Goal: Check status: Check status

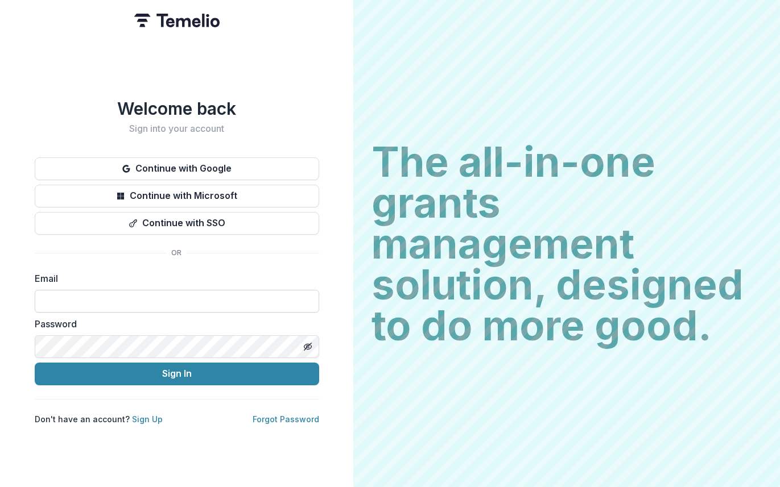
click at [164, 290] on input at bounding box center [177, 301] width 284 height 23
type input "**********"
click at [35, 363] on button "Sign In" at bounding box center [177, 374] width 284 height 23
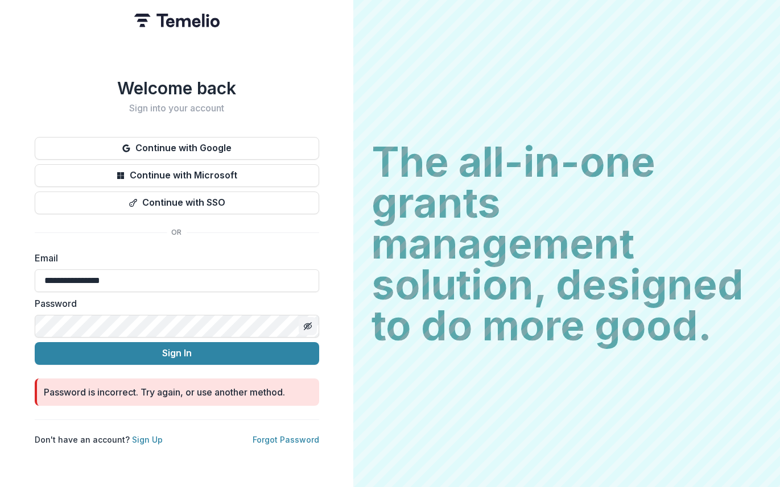
click at [304, 322] on icon "Toggle password visibility" at bounding box center [307, 326] width 9 height 9
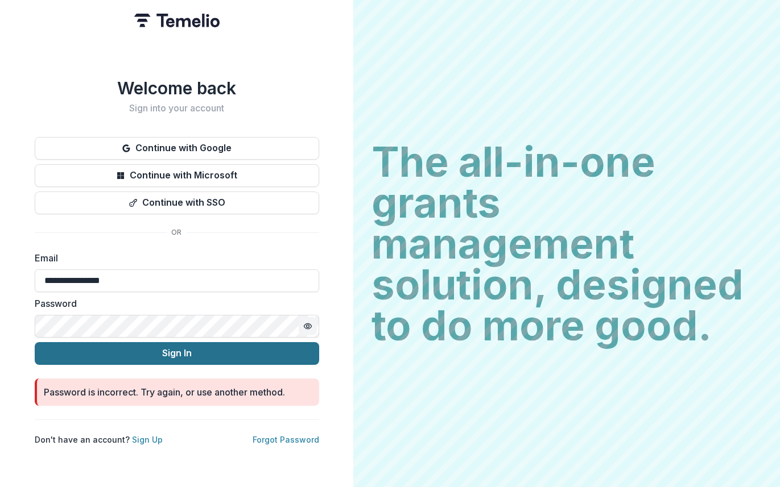
click at [185, 350] on button "Sign In" at bounding box center [177, 353] width 284 height 23
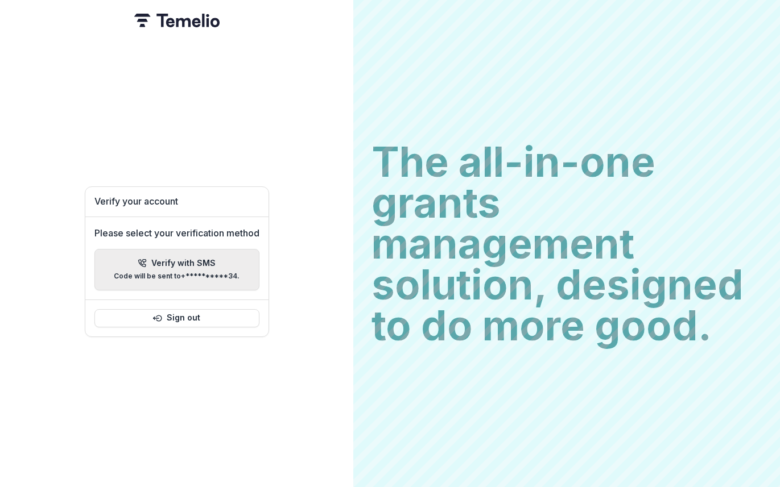
click at [207, 263] on p "Verify with SMS" at bounding box center [183, 264] width 64 height 10
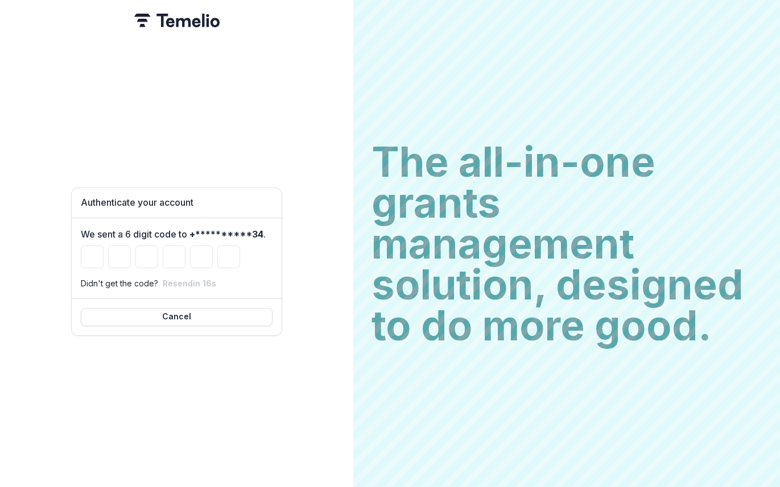
type input "*"
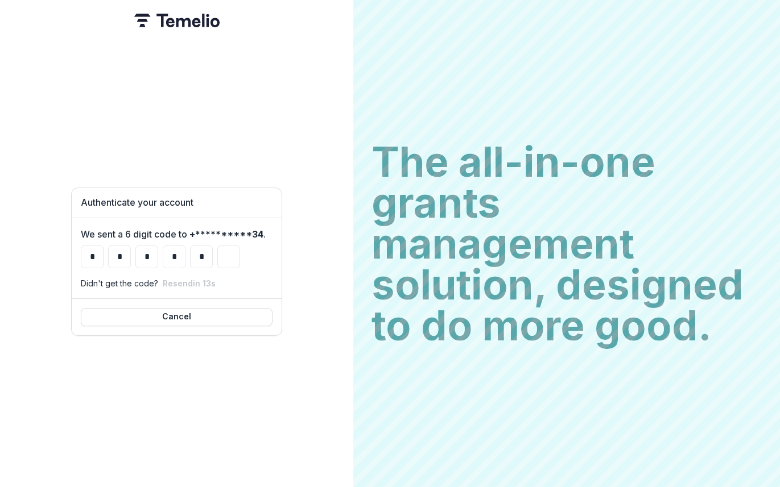
type input "*"
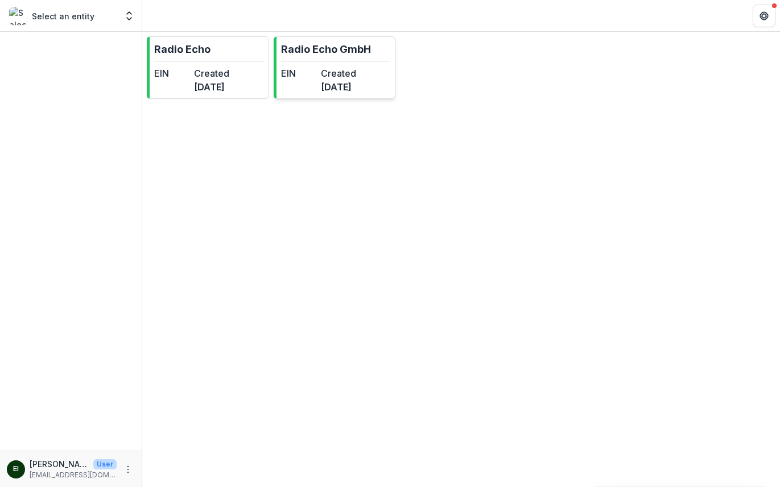
click at [340, 72] on dt "Created" at bounding box center [338, 74] width 35 height 14
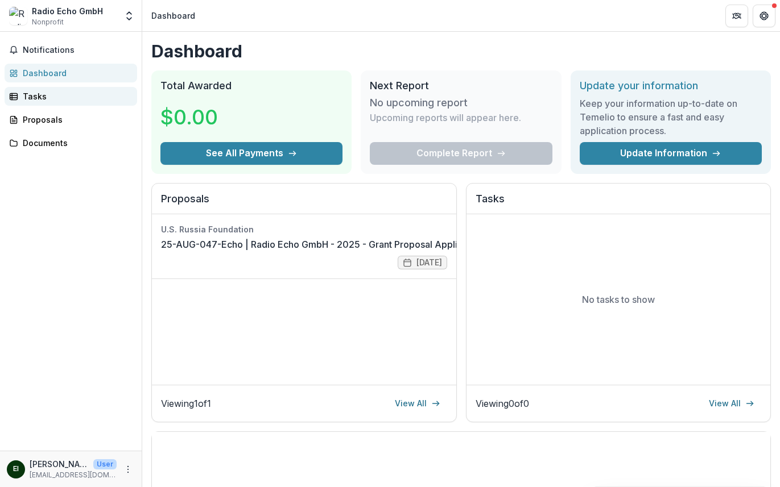
click at [38, 100] on div "Tasks" at bounding box center [75, 96] width 105 height 12
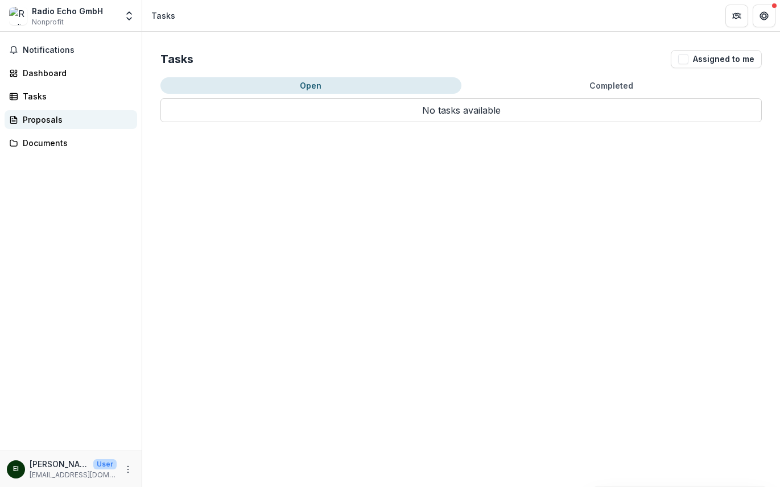
click at [43, 118] on div "Proposals" at bounding box center [75, 120] width 105 height 12
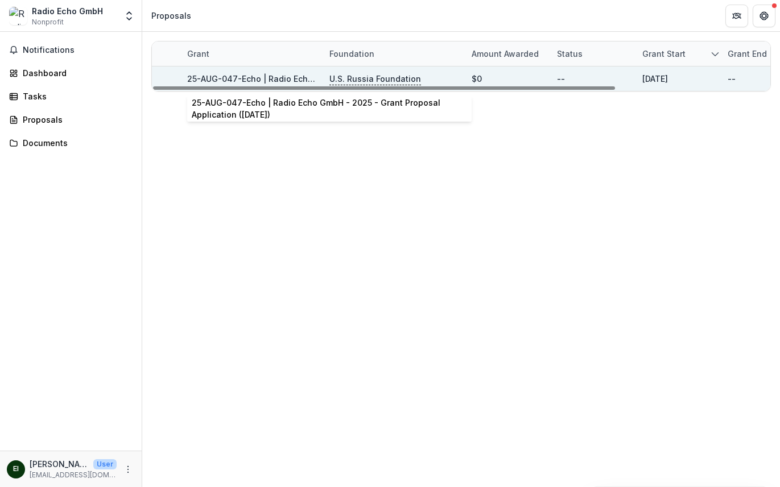
click at [302, 78] on link "25-AUG-047-Echo | Radio Echo GmbH - 2025 - Grant Proposal Application ([DATE])" at bounding box center [351, 79] width 329 height 10
click at [433, 73] on div "U.S. Russia Foundation" at bounding box center [393, 79] width 129 height 24
click at [280, 76] on link "25-AUG-047-Echo | Radio Echo GmbH - 2025 - Grant Proposal Application ([DATE])" at bounding box center [351, 79] width 329 height 10
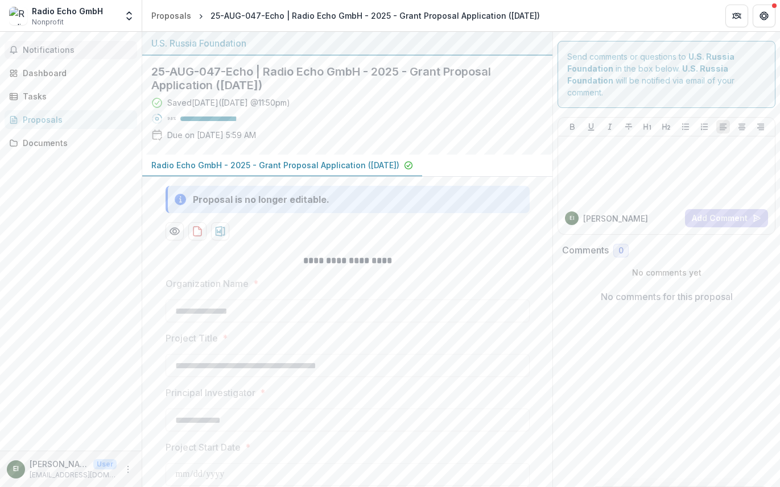
click at [67, 50] on span "Notifications" at bounding box center [78, 51] width 110 height 10
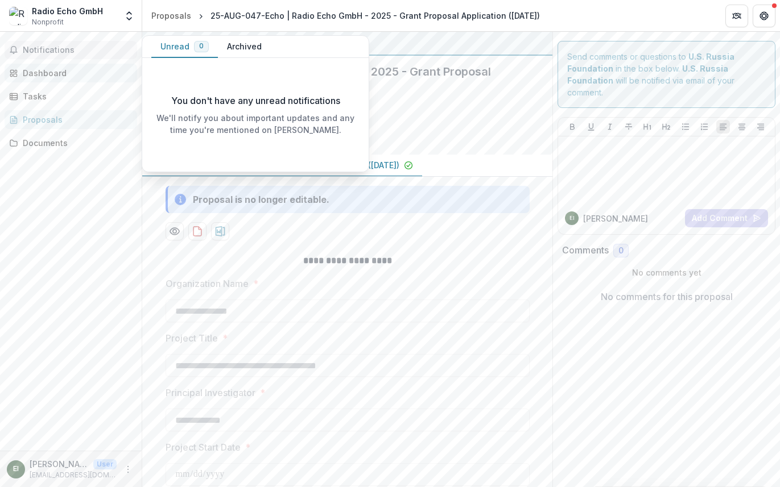
click at [59, 69] on div "Dashboard" at bounding box center [75, 73] width 105 height 12
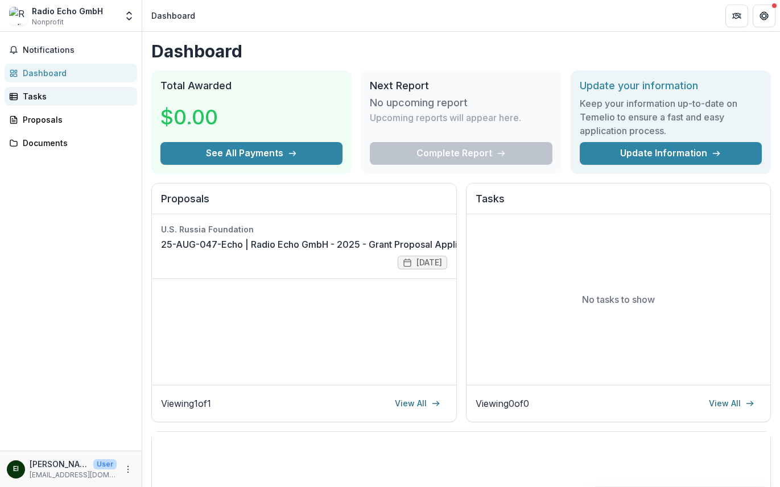
click at [76, 90] on div "Tasks" at bounding box center [75, 96] width 105 height 12
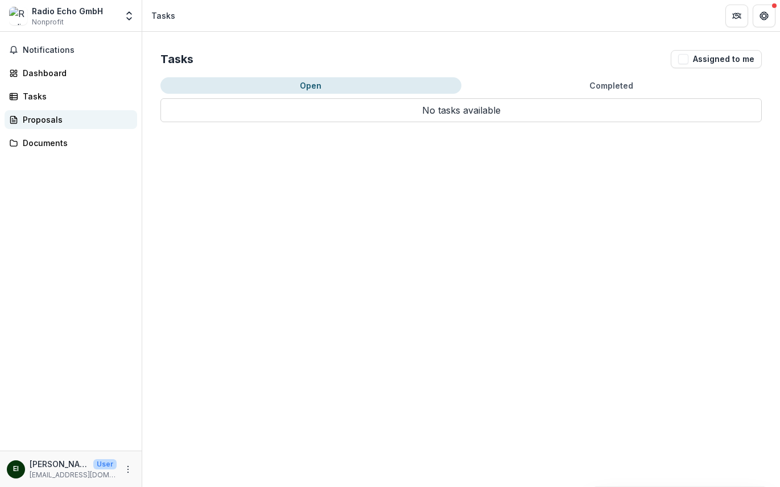
click at [60, 118] on div "Proposals" at bounding box center [75, 120] width 105 height 12
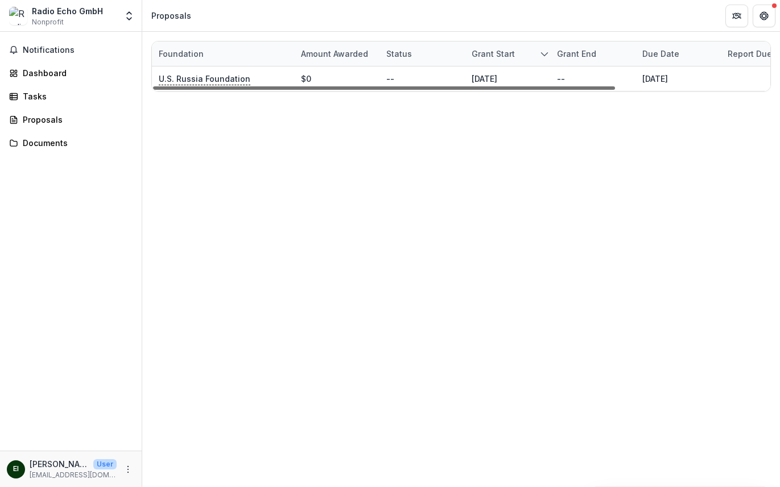
scroll to position [0, 170]
drag, startPoint x: 482, startPoint y: 85, endPoint x: 609, endPoint y: 162, distance: 148.0
click at [609, 90] on div at bounding box center [384, 87] width 462 height 3
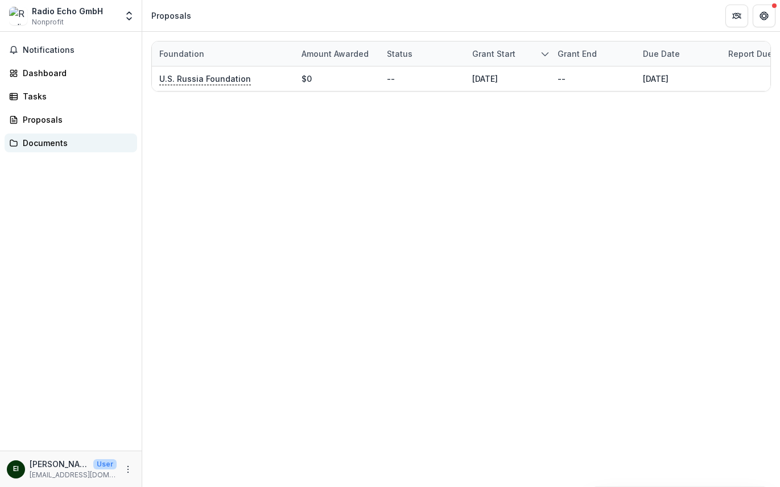
click at [59, 146] on div "Documents" at bounding box center [75, 143] width 105 height 12
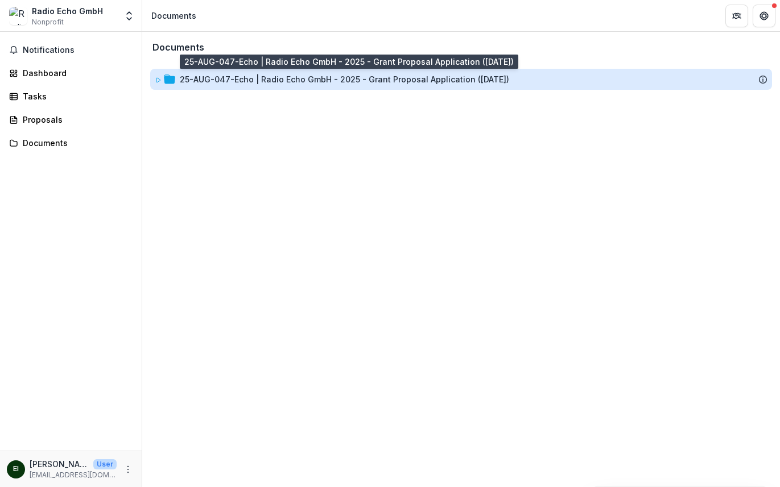
click at [229, 77] on div "25-AUG-047-Echo | Radio Echo GmbH - 2025 - Grant Proposal Application ([DATE])" at bounding box center [344, 79] width 329 height 12
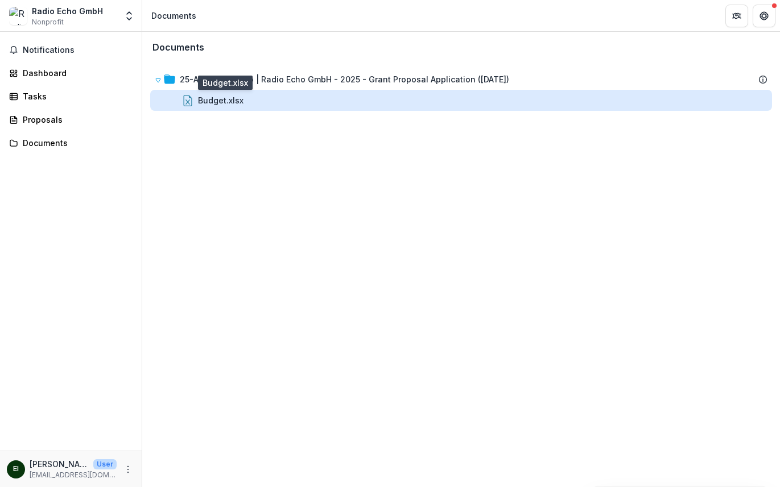
click at [223, 101] on div "Budget.xlsx" at bounding box center [221, 100] width 46 height 12
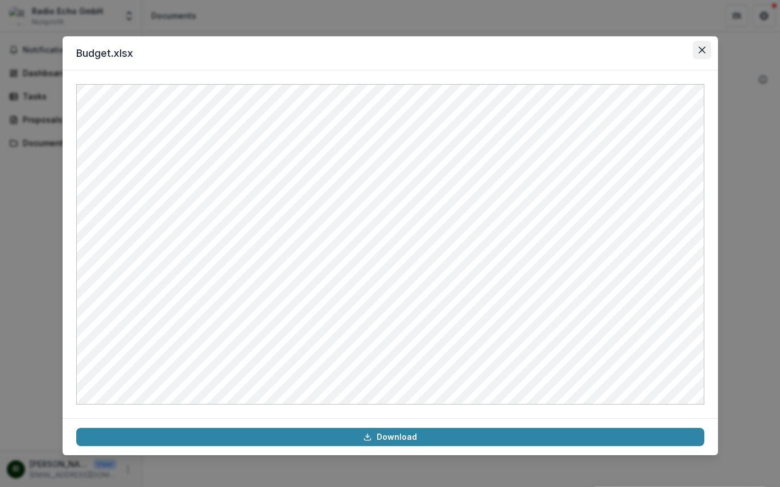
click at [705, 49] on icon "Close" at bounding box center [701, 50] width 7 height 7
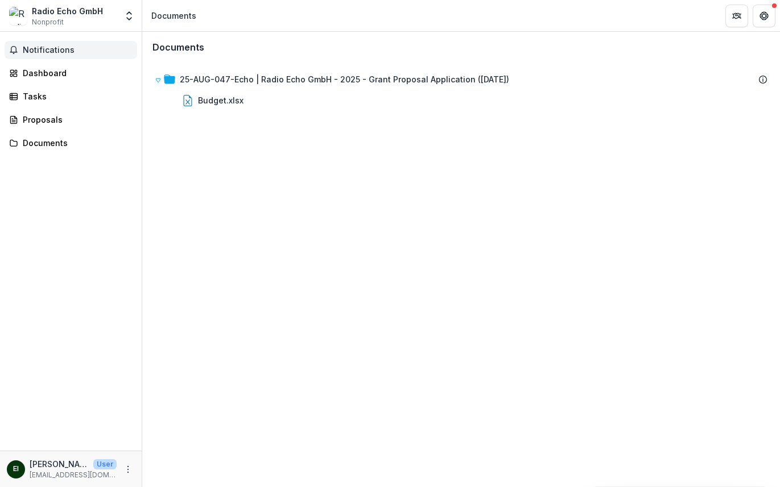
click at [59, 47] on span "Notifications" at bounding box center [78, 51] width 110 height 10
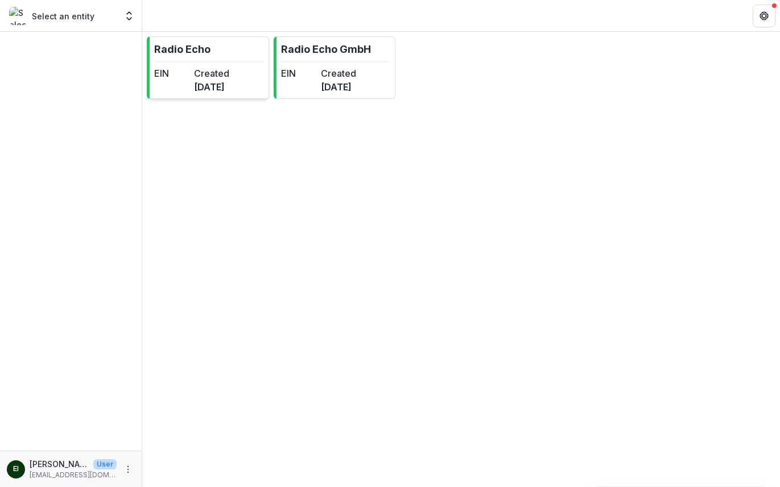
click at [229, 76] on dt "Created" at bounding box center [211, 74] width 35 height 14
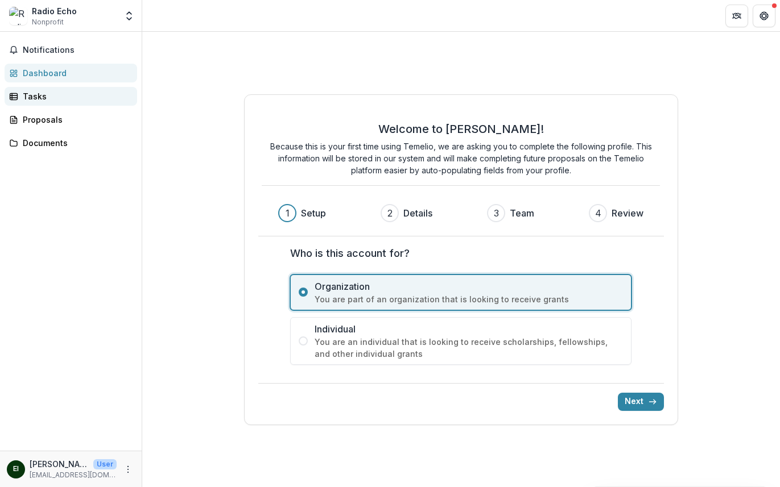
click at [76, 100] on div "Tasks" at bounding box center [75, 96] width 105 height 12
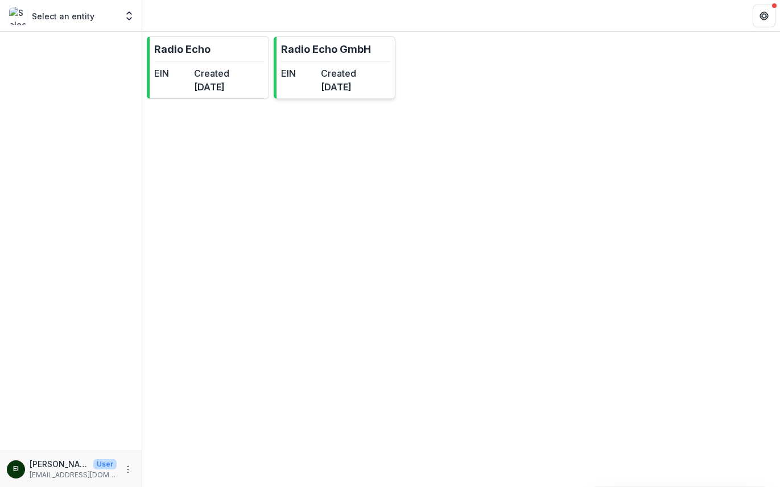
click at [356, 91] on dd "[DATE]" at bounding box center [338, 87] width 35 height 14
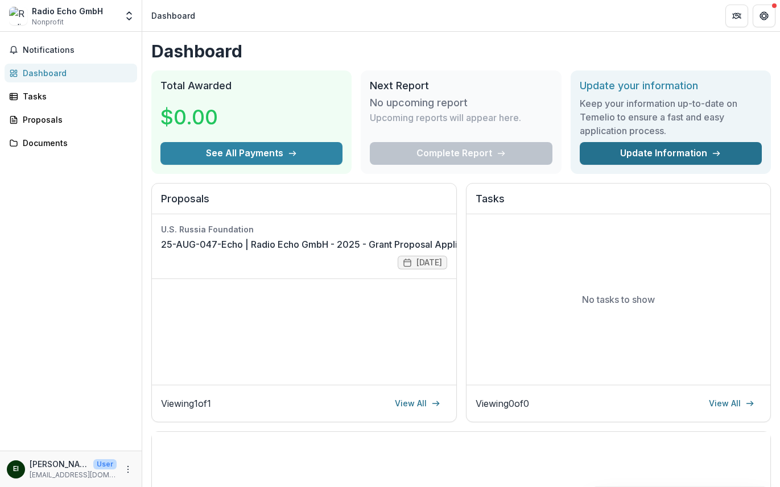
click at [635, 154] on link "Update Information" at bounding box center [671, 153] width 182 height 23
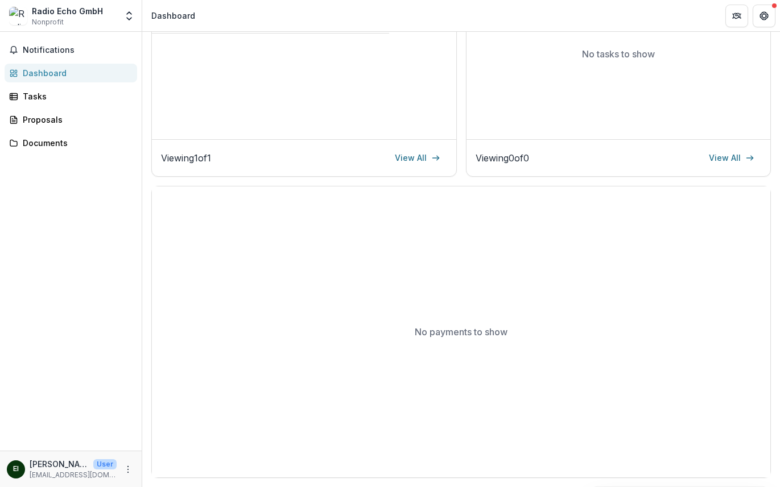
scroll to position [0, 84]
click at [66, 99] on div "Tasks" at bounding box center [75, 96] width 105 height 12
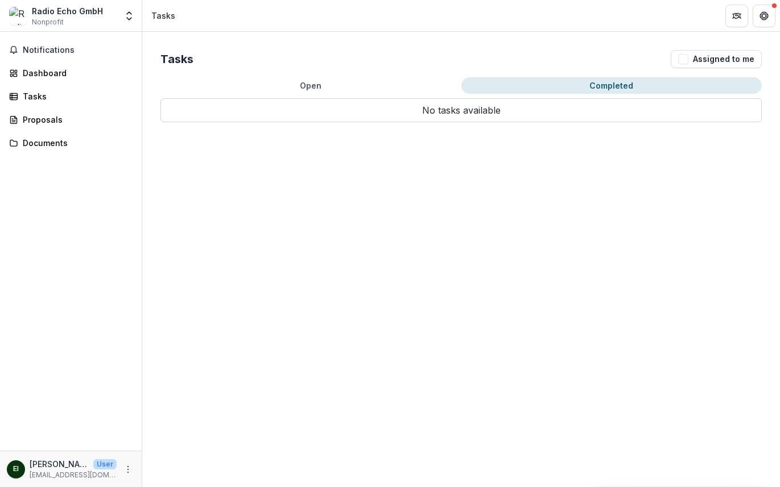
click at [606, 80] on button "Completed" at bounding box center [611, 85] width 301 height 16
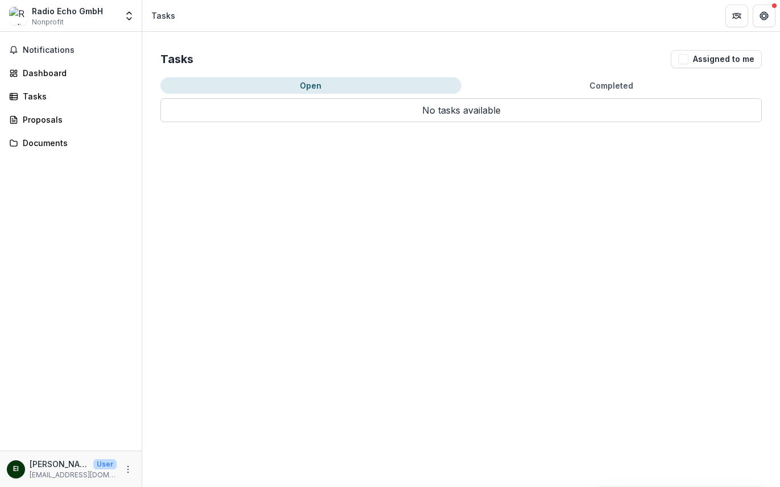
click at [303, 80] on button "Open" at bounding box center [310, 85] width 301 height 16
click at [422, 113] on p "No tasks available" at bounding box center [460, 110] width 601 height 24
click at [67, 92] on div "Tasks" at bounding box center [75, 96] width 105 height 12
click at [62, 121] on div "Proposals" at bounding box center [75, 120] width 105 height 12
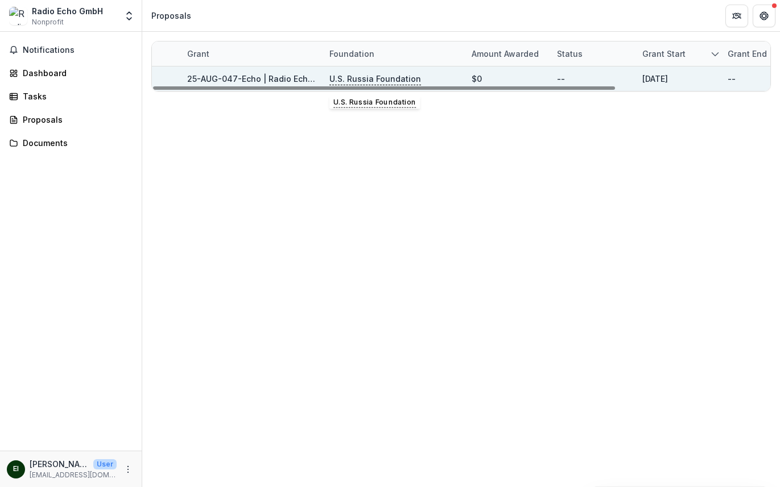
click at [271, 78] on link "25-AUG-047-Echo | Radio Echo GmbH - 2025 - Grant Proposal Application ([DATE])" at bounding box center [351, 79] width 329 height 10
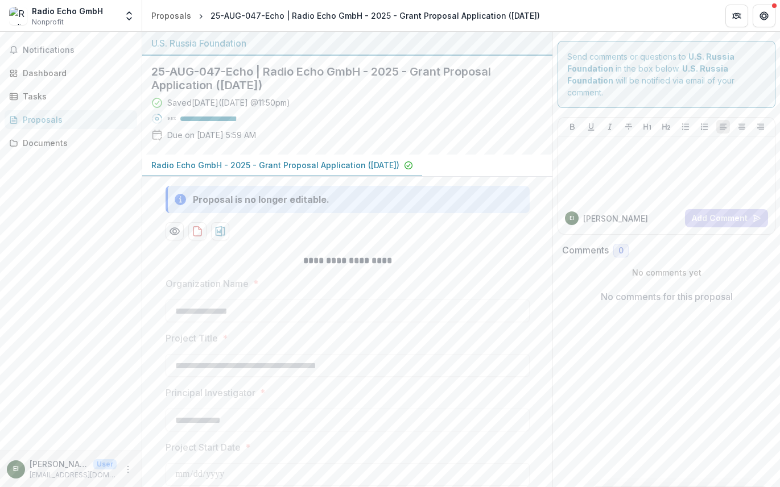
click at [327, 163] on p "Radio Echo GmbH - 2025 - Grant Proposal Application ([DATE])" at bounding box center [275, 165] width 248 height 12
